Goal: Task Accomplishment & Management: Complete application form

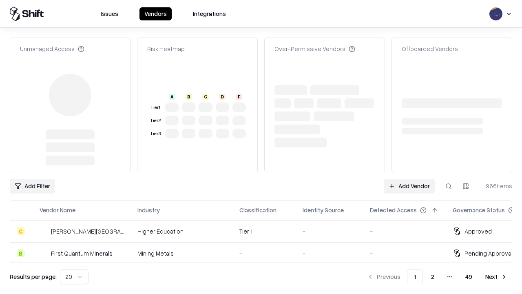
click at [409, 179] on link "Add Vendor" at bounding box center [409, 186] width 51 height 15
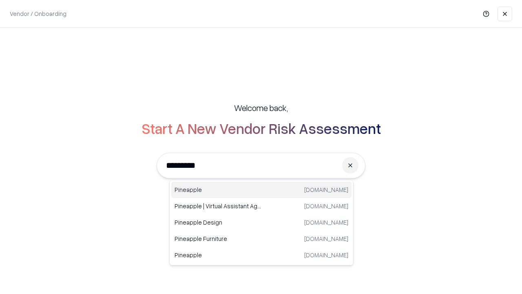
click at [262, 190] on div "Pineapple [DOMAIN_NAME]" at bounding box center [261, 190] width 180 height 16
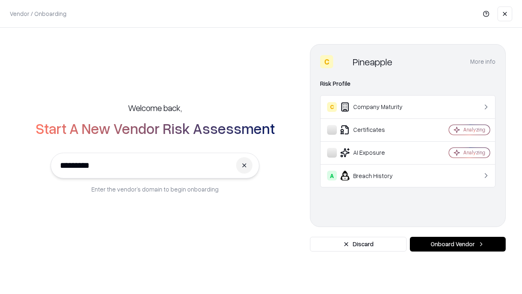
type input "*********"
click at [458, 244] on button "Onboard Vendor" at bounding box center [458, 244] width 96 height 15
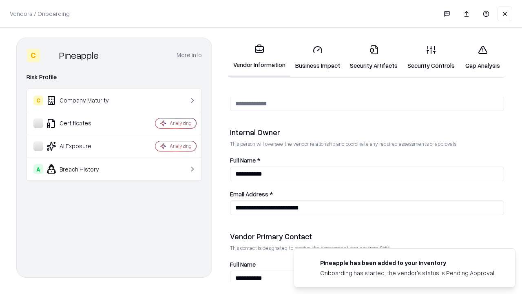
scroll to position [423, 0]
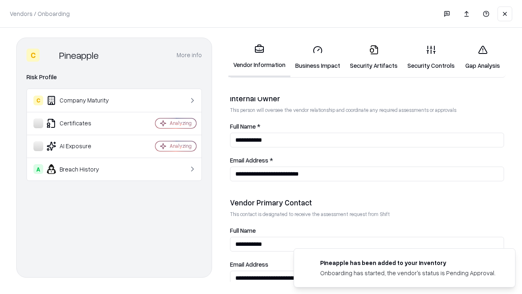
click at [318, 57] on link "Business Impact" at bounding box center [318, 57] width 55 height 38
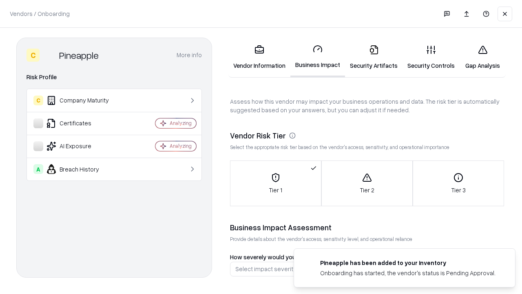
click at [483, 57] on link "Gap Analysis" at bounding box center [483, 57] width 46 height 38
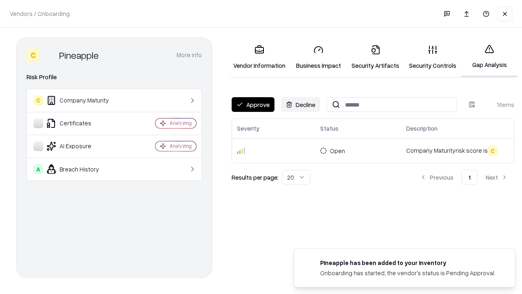
click at [253, 104] on button "Approve" at bounding box center [253, 104] width 43 height 15
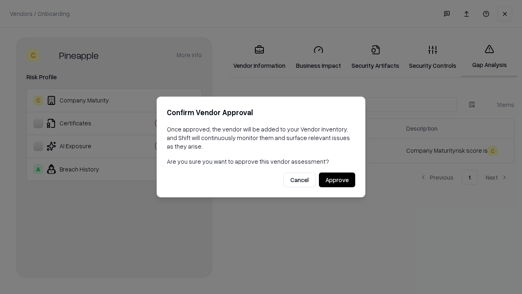
click at [337, 180] on button "Approve" at bounding box center [337, 180] width 36 height 15
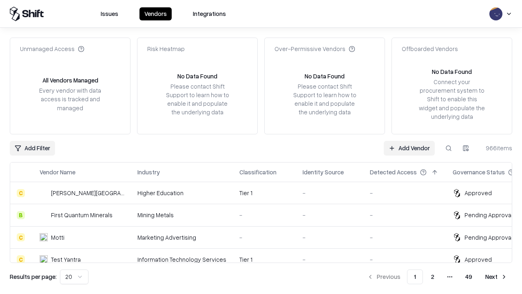
type input "*********"
click at [409, 148] on link "Add Vendor" at bounding box center [409, 148] width 51 height 15
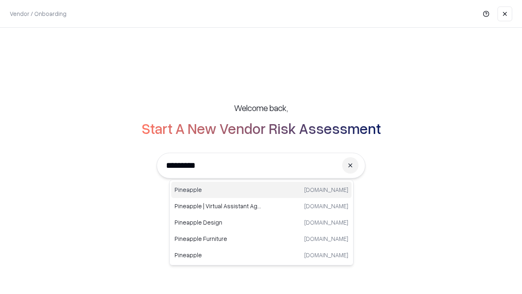
click at [262, 190] on div "Pineapple [DOMAIN_NAME]" at bounding box center [261, 190] width 180 height 16
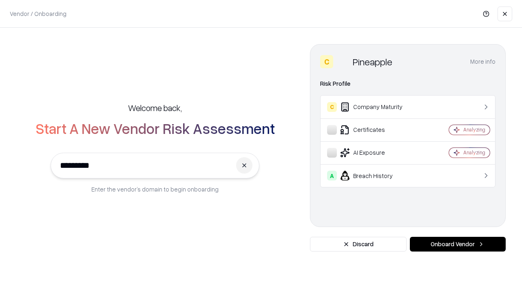
type input "*********"
click at [458, 244] on button "Onboard Vendor" at bounding box center [458, 244] width 96 height 15
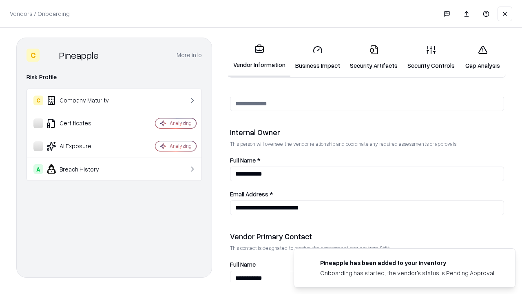
scroll to position [423, 0]
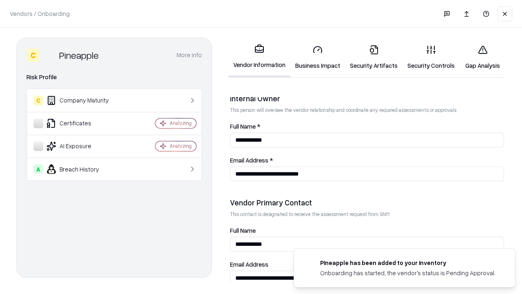
click at [483, 57] on link "Gap Analysis" at bounding box center [483, 57] width 46 height 38
